Goal: Task Accomplishment & Management: Manage account settings

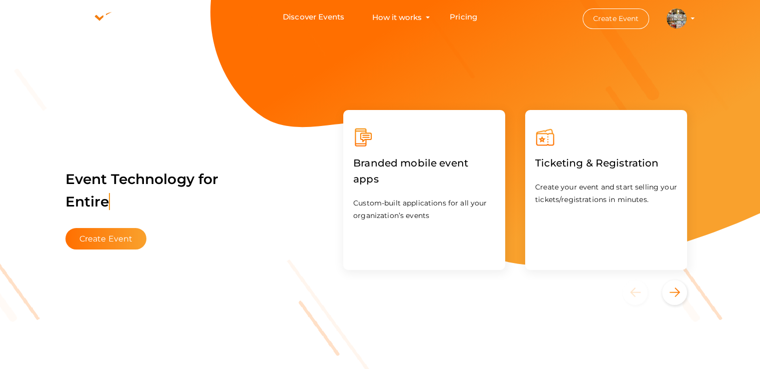
click at [669, 19] on img at bounding box center [676, 18] width 20 height 20
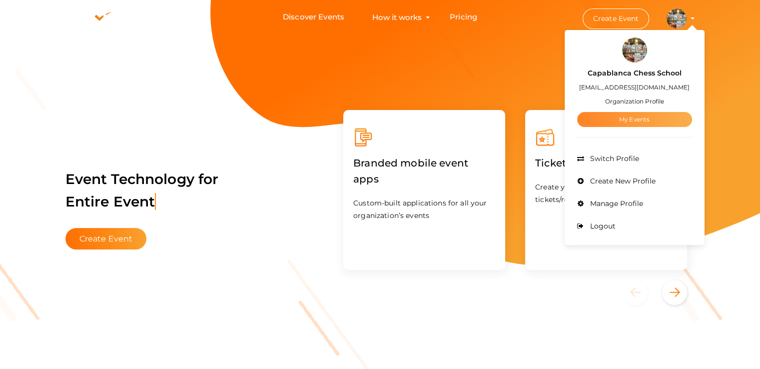
click at [628, 120] on link "My Events" at bounding box center [634, 119] width 115 height 15
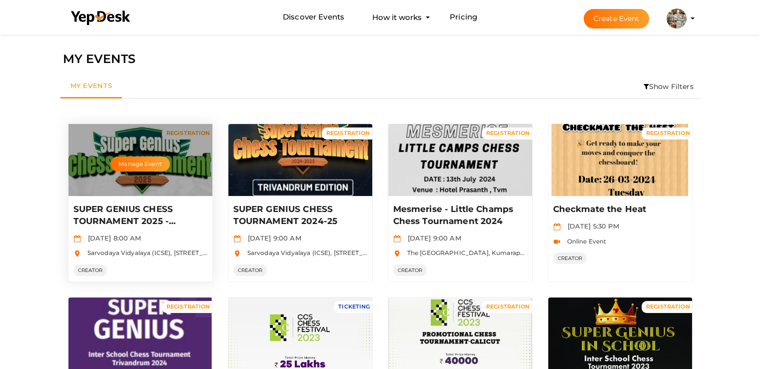
click at [164, 174] on div "Manage Event" at bounding box center [140, 160] width 144 height 72
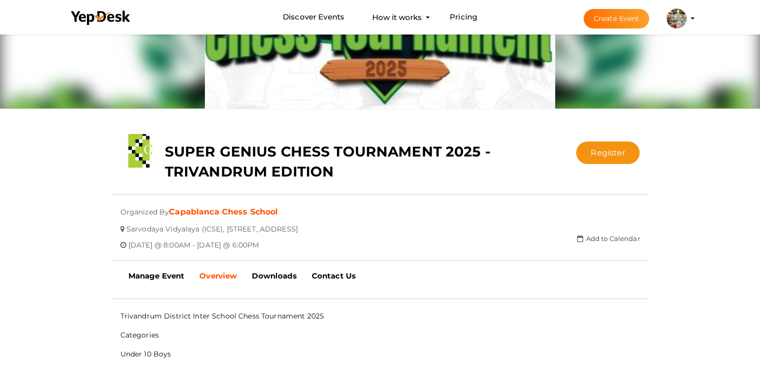
scroll to position [100, 0]
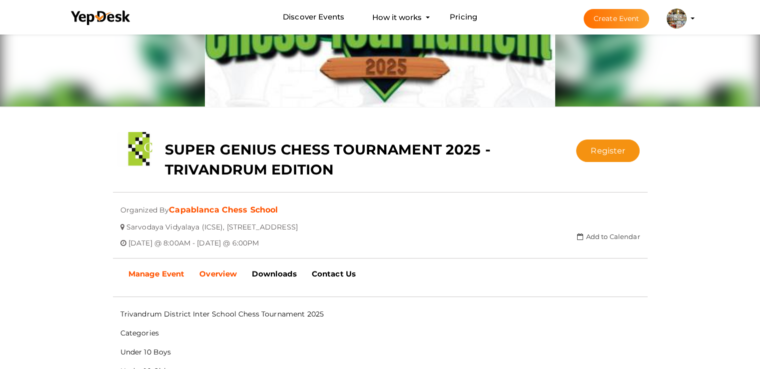
click at [170, 271] on b "Manage Event" at bounding box center [156, 273] width 56 height 9
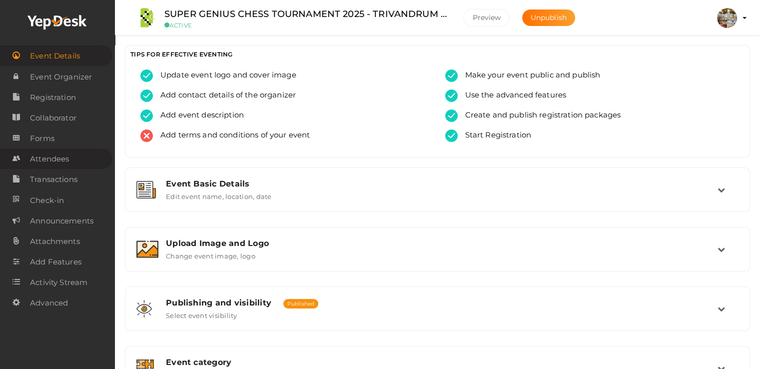
click at [54, 161] on span "Attendees" at bounding box center [49, 159] width 39 height 20
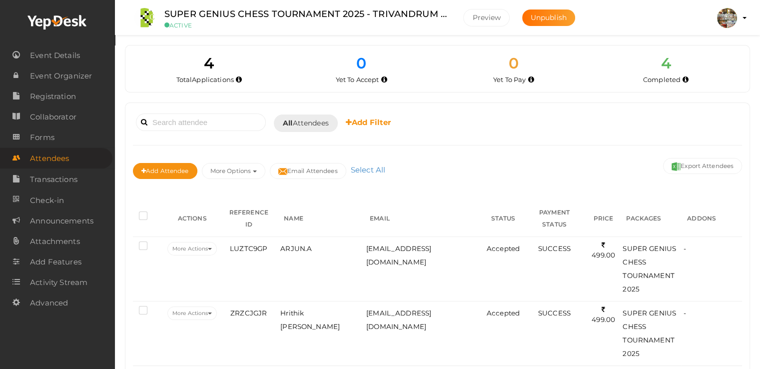
scroll to position [150, 0]
